Goal: Task Accomplishment & Management: Manage account settings

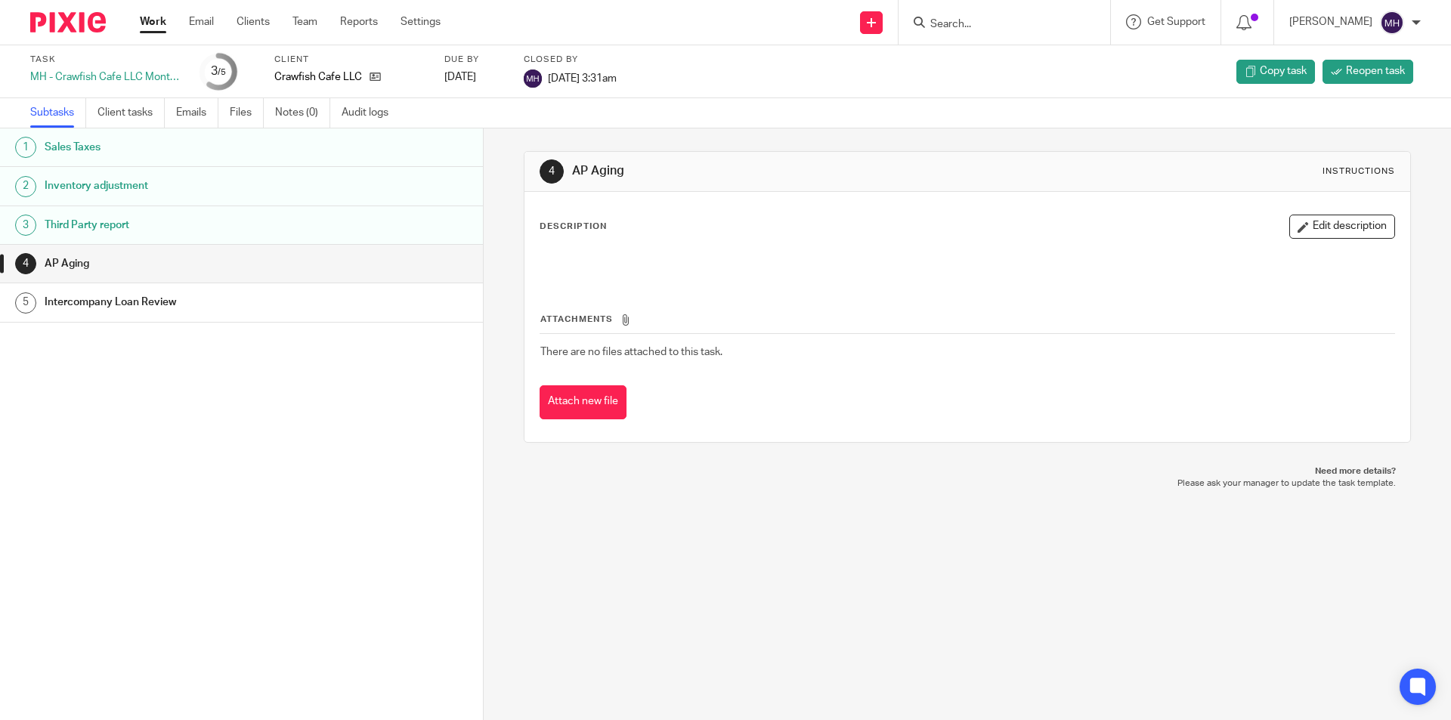
click at [51, 14] on img at bounding box center [68, 22] width 76 height 20
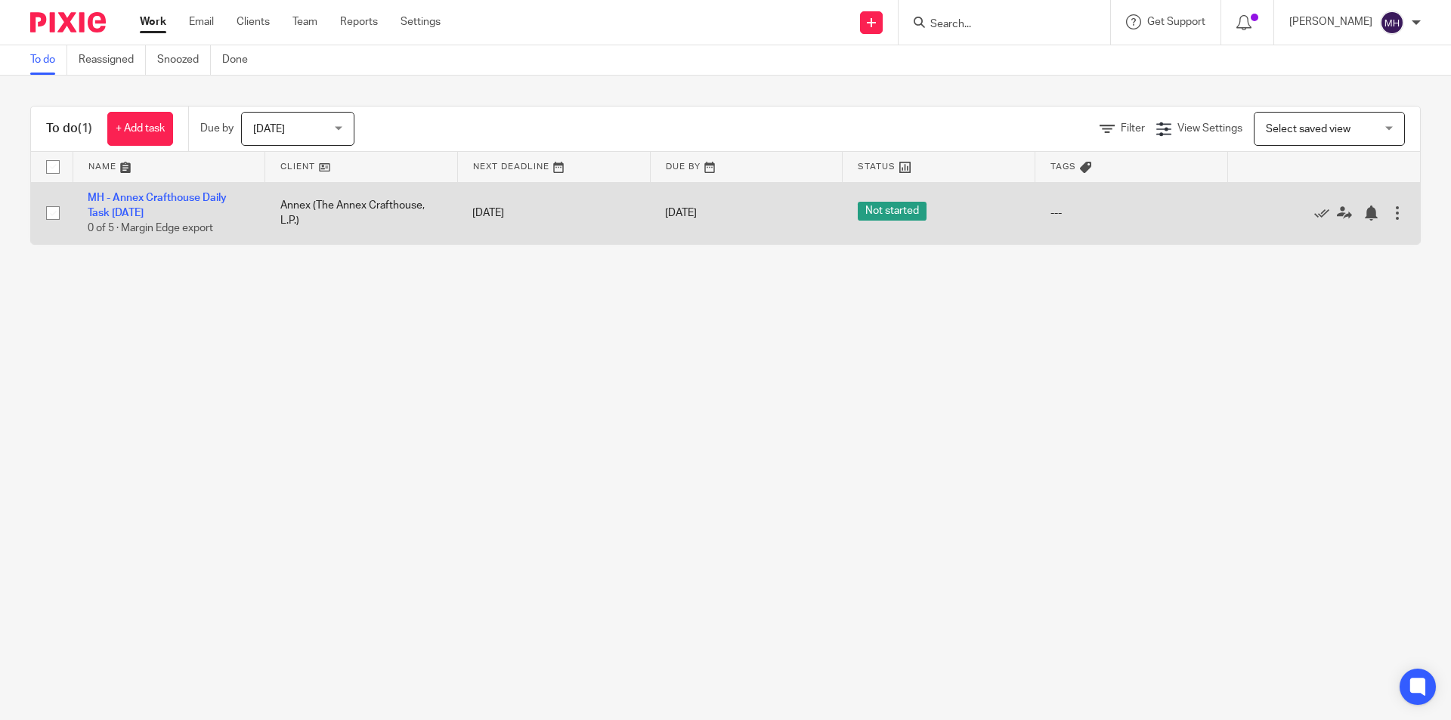
click at [1389, 212] on div at bounding box center [1396, 212] width 15 height 15
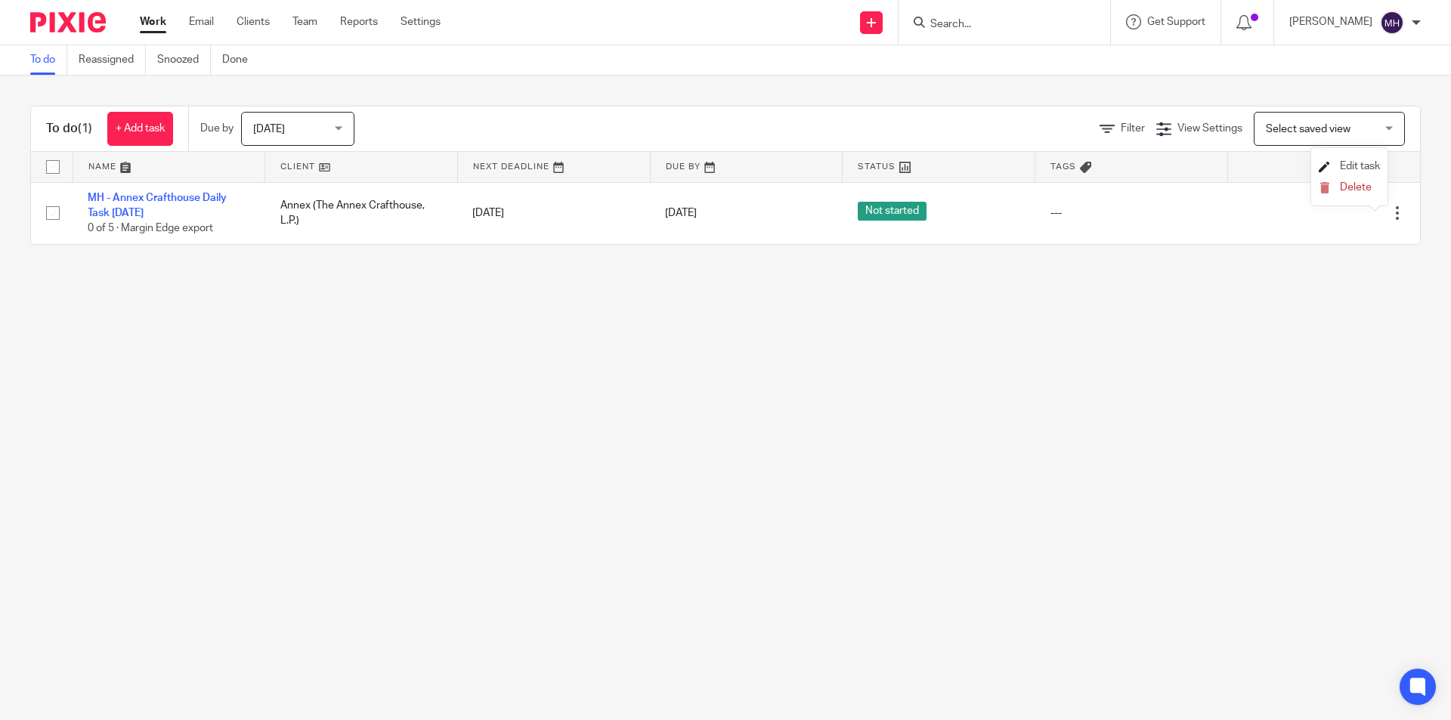
click at [1363, 168] on span "Edit task" at bounding box center [1360, 166] width 40 height 11
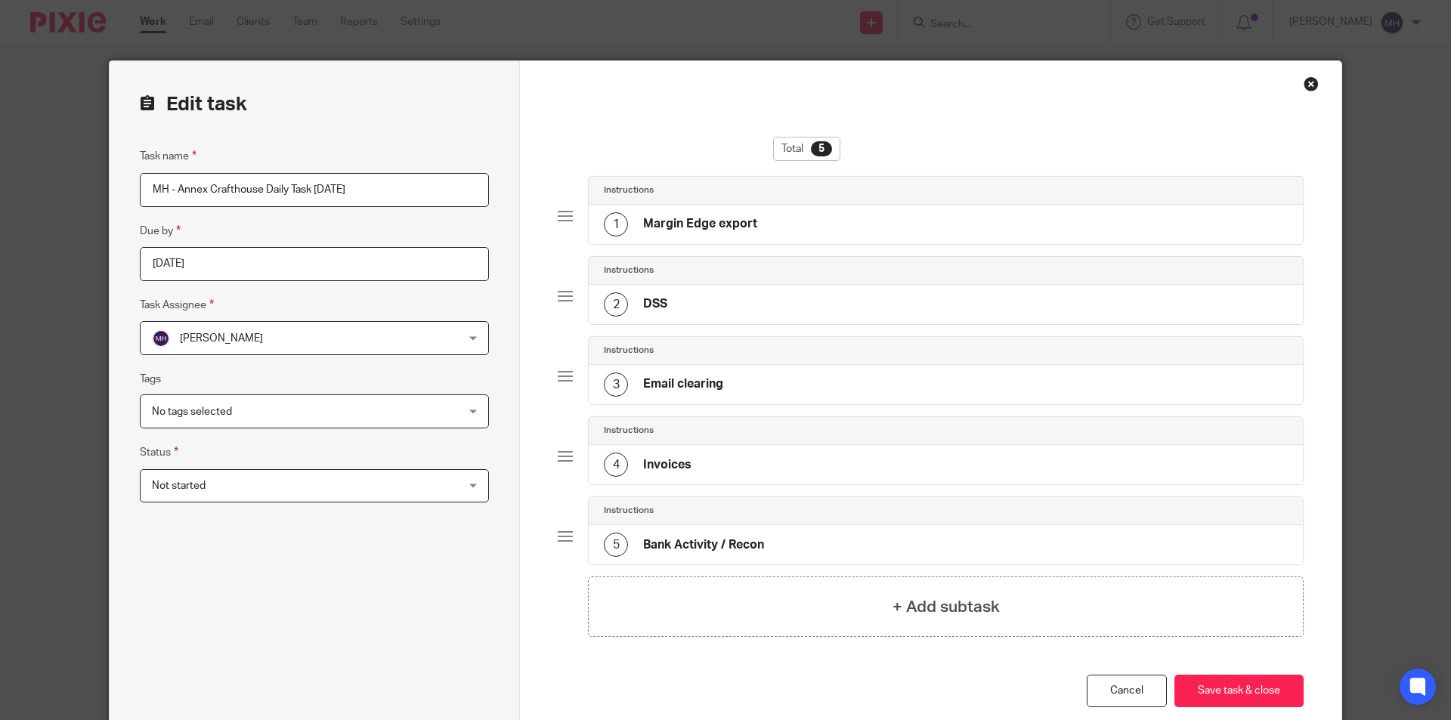
click at [1316, 79] on div "Total 5 Instructions 1 Margin Edge export Instructions 2 DSS Instructions 3 Ema…" at bounding box center [930, 403] width 821 height 684
click at [1303, 80] on div "Close this dialog window" at bounding box center [1310, 83] width 15 height 15
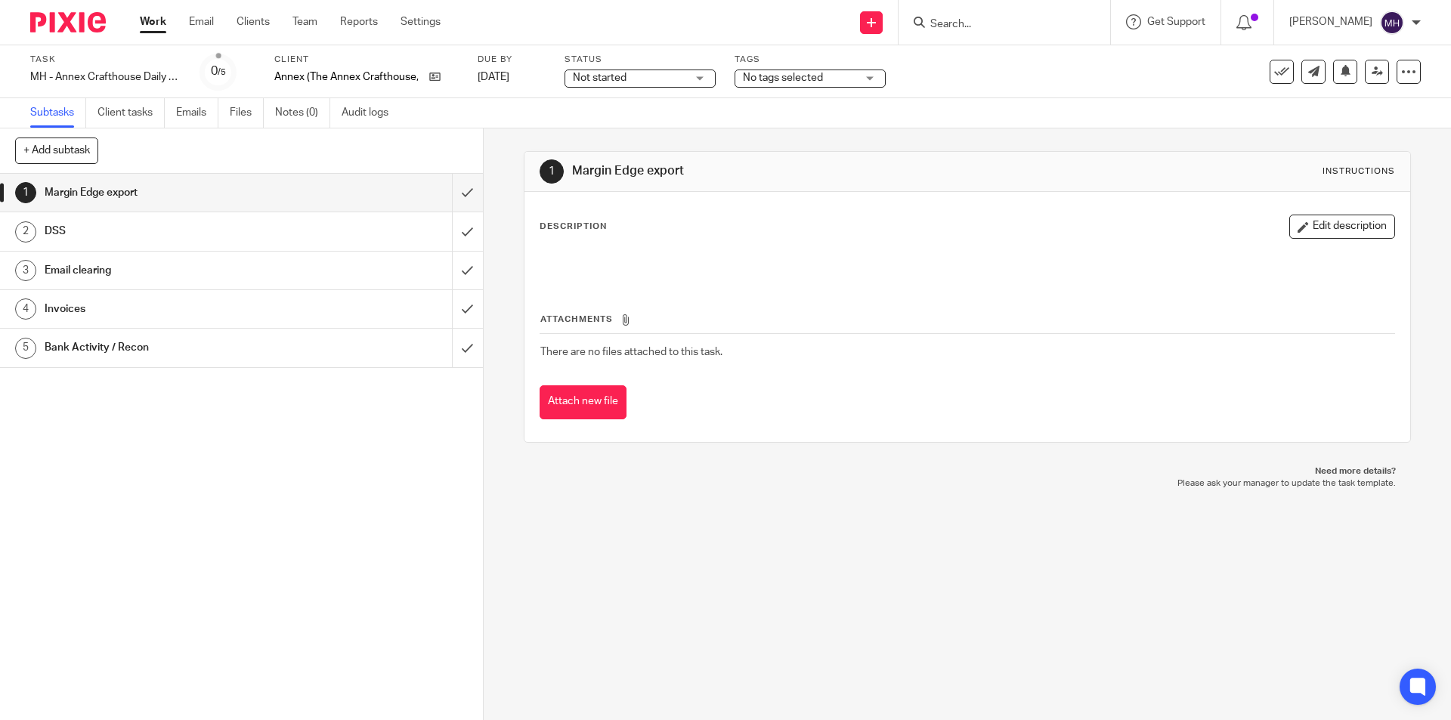
click at [74, 21] on img at bounding box center [68, 22] width 76 height 20
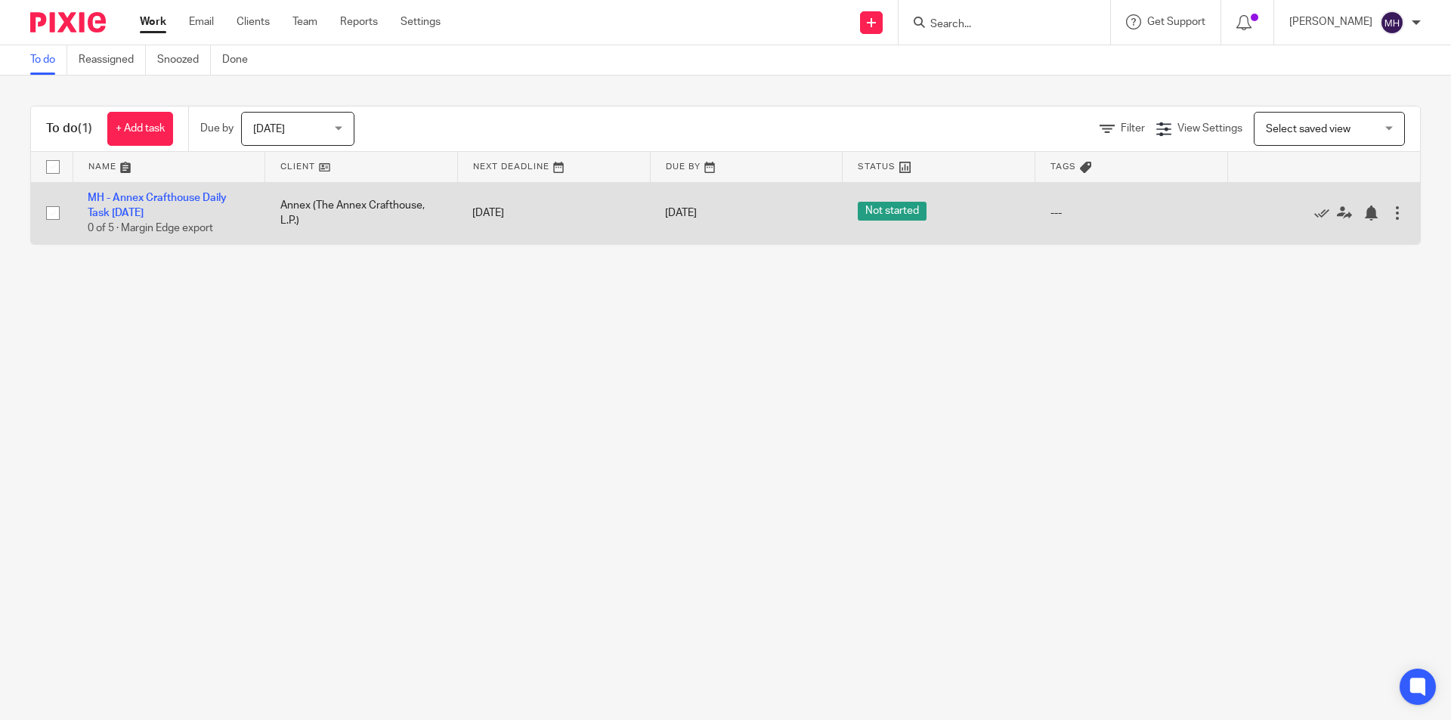
click at [1389, 216] on div at bounding box center [1396, 212] width 15 height 15
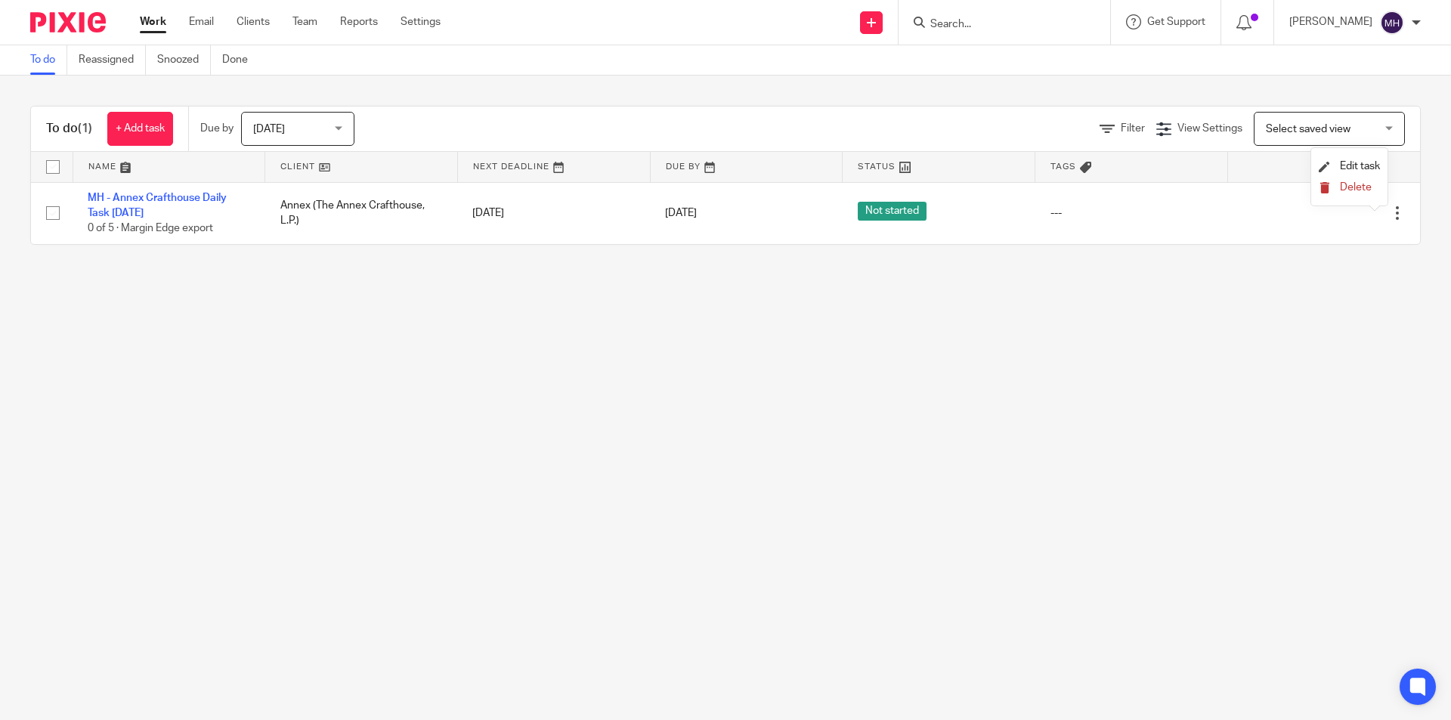
click at [1364, 190] on span "Delete" at bounding box center [1356, 187] width 32 height 11
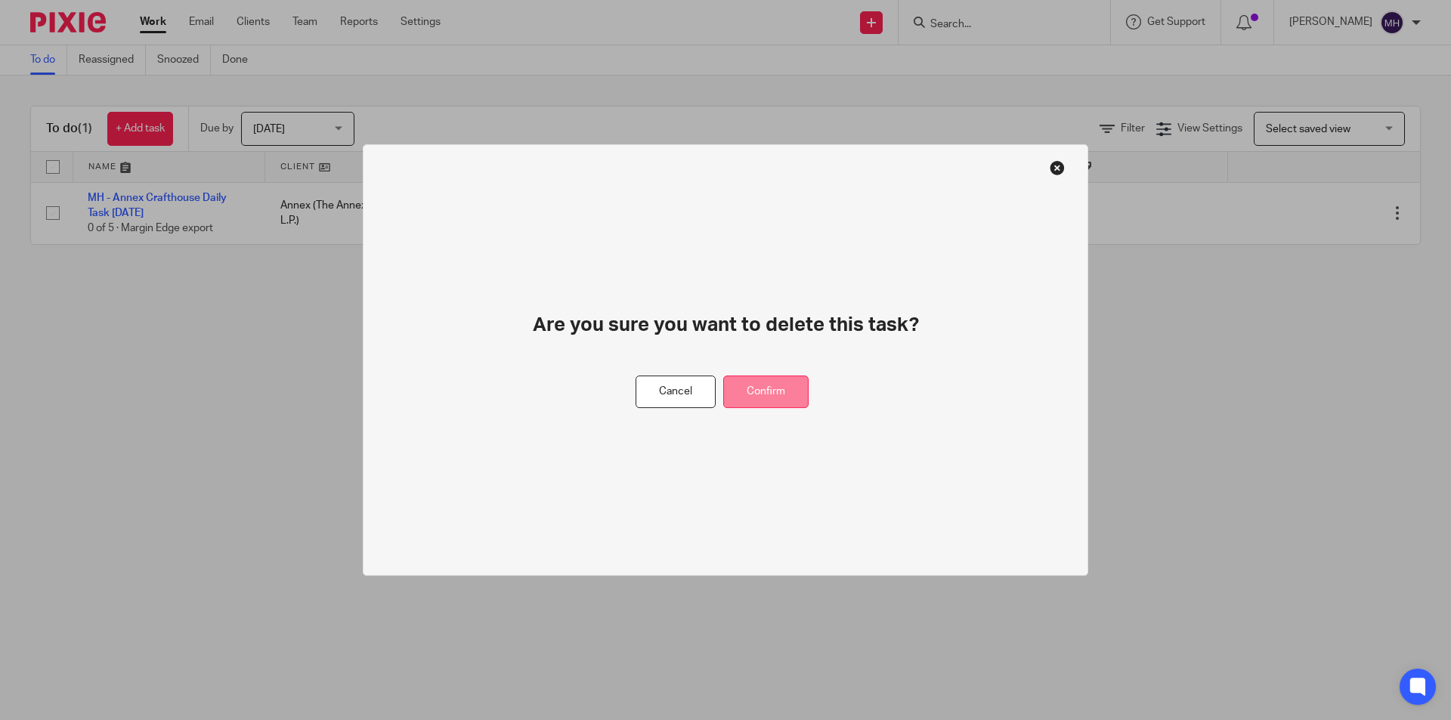
click at [783, 391] on button "Confirm" at bounding box center [765, 391] width 85 height 32
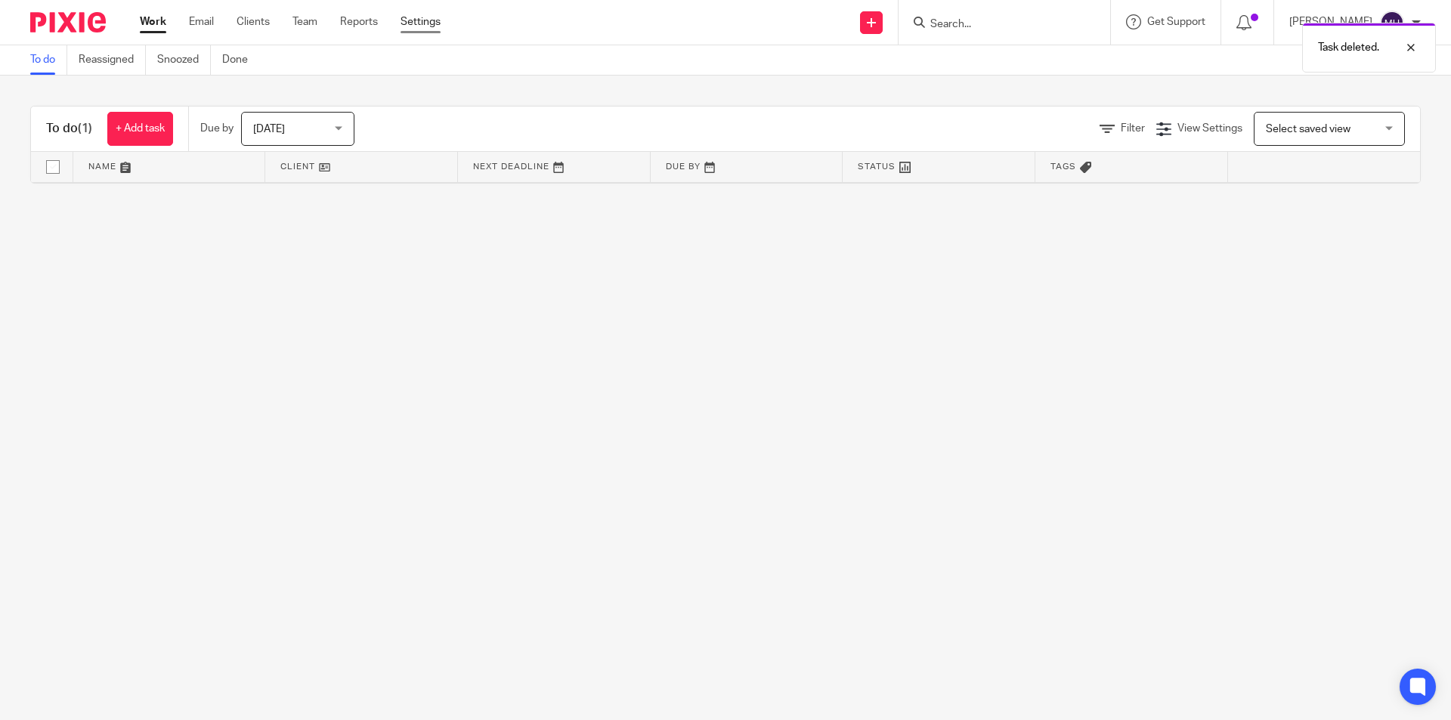
click at [423, 14] on link "Settings" at bounding box center [420, 21] width 40 height 15
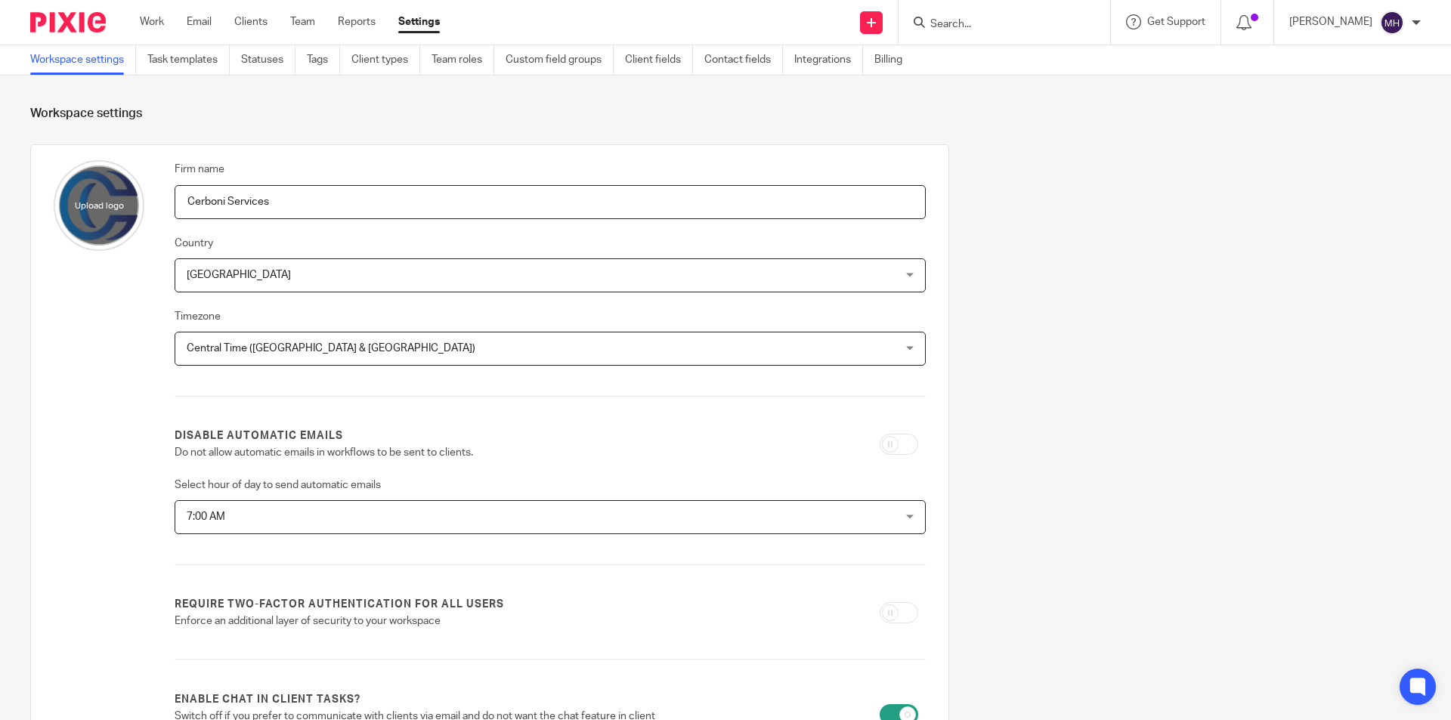
click at [79, 26] on img at bounding box center [68, 22] width 76 height 20
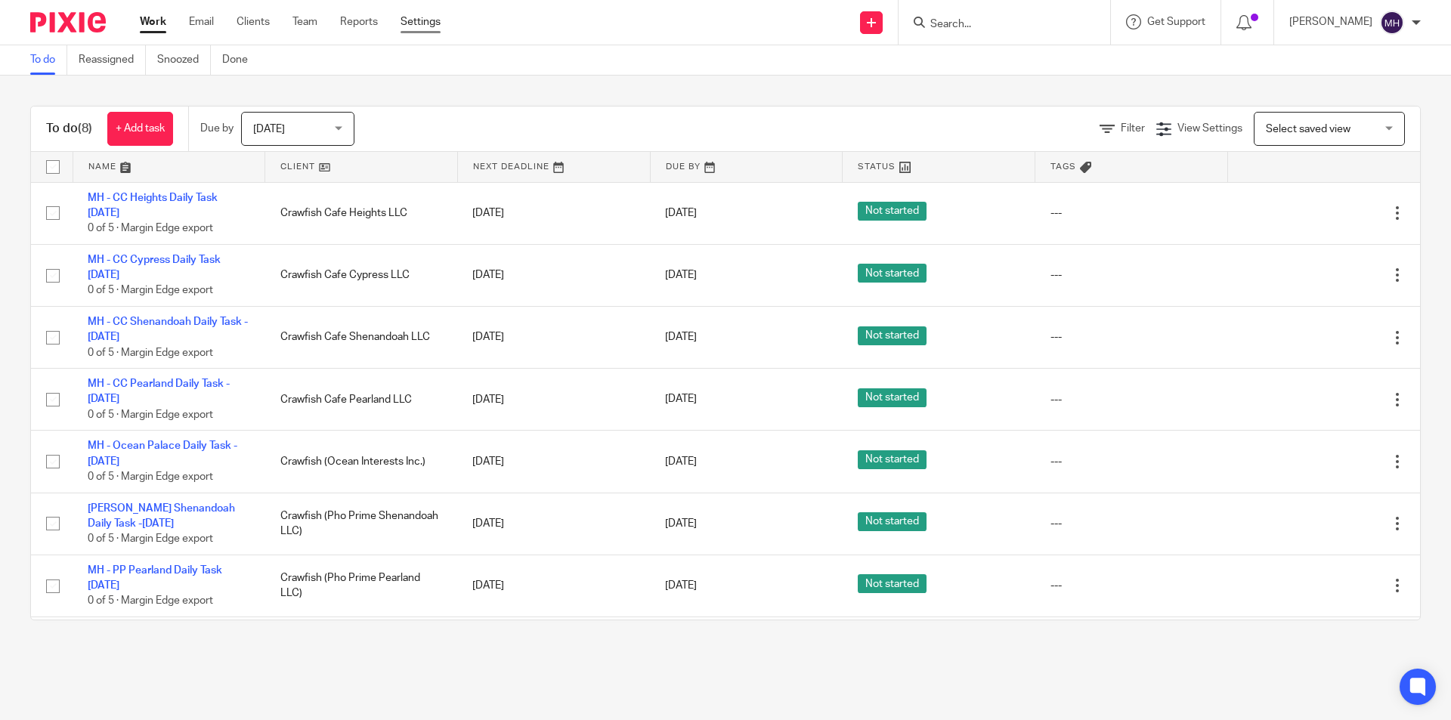
click at [429, 19] on link "Settings" at bounding box center [420, 21] width 40 height 15
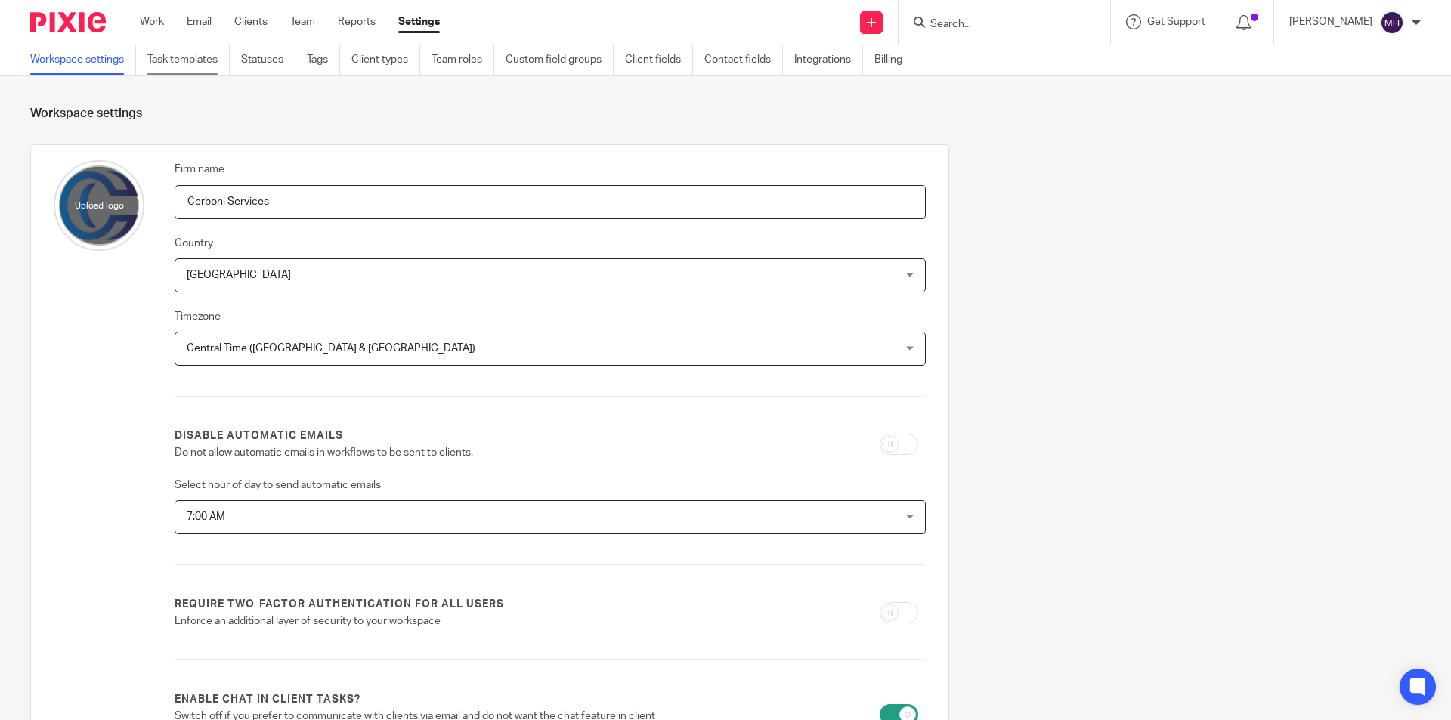
click at [190, 64] on link "Task templates" at bounding box center [188, 59] width 82 height 29
